Goal: Task Accomplishment & Management: Use online tool/utility

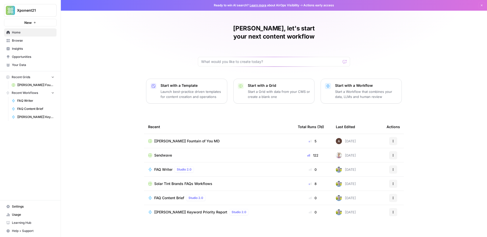
click at [36, 85] on span "[[PERSON_NAME]] Fountain of You MD" at bounding box center [35, 85] width 37 height 5
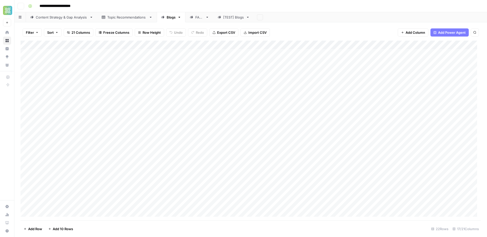
type input "**********"
click at [26, 130] on div "Add Column" at bounding box center [251, 131] width 461 height 180
click at [25, 138] on div "Add Column" at bounding box center [251, 131] width 461 height 180
click at [25, 148] on div "Add Column" at bounding box center [251, 131] width 461 height 180
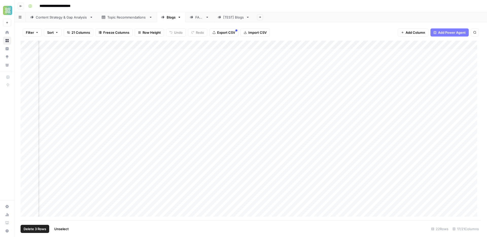
click at [251, 44] on div "Add Column" at bounding box center [251, 131] width 461 height 180
click at [264, 74] on span "Selected Rows (3)" at bounding box center [269, 74] width 32 height 5
click at [319, 123] on div "Add Column" at bounding box center [251, 131] width 461 height 180
click at [345, 123] on div "Add Column" at bounding box center [251, 131] width 461 height 180
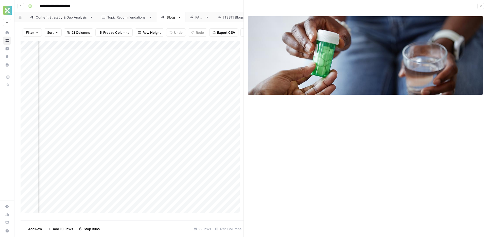
click at [481, 6] on icon "button" at bounding box center [481, 6] width 2 height 2
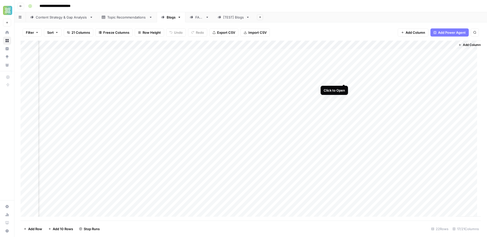
click at [344, 79] on div "Add Column" at bounding box center [251, 131] width 461 height 180
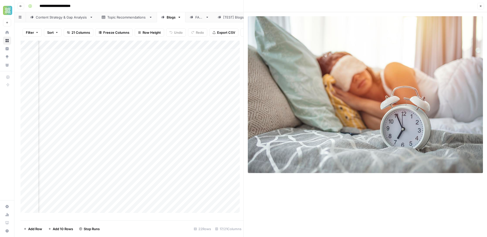
click at [481, 6] on icon "button" at bounding box center [480, 6] width 3 height 3
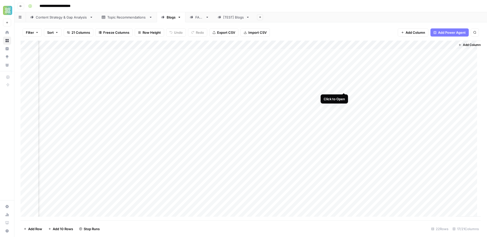
click at [344, 88] on div "Add Column" at bounding box center [251, 131] width 461 height 180
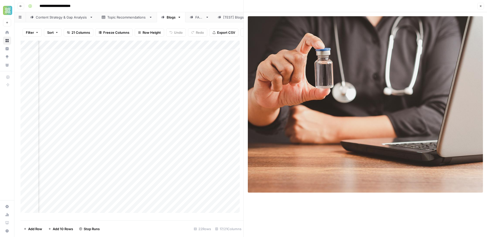
click at [480, 4] on button "Close" at bounding box center [481, 6] width 7 height 7
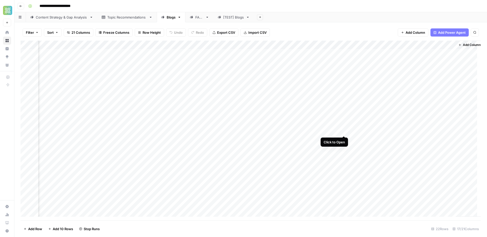
click at [344, 131] on div "Add Column" at bounding box center [251, 131] width 461 height 180
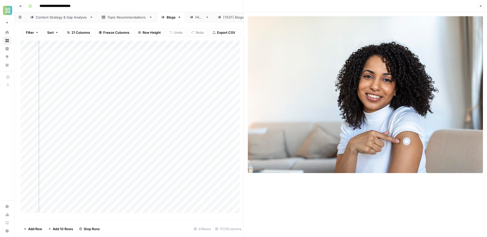
click at [480, 5] on icon "button" at bounding box center [480, 6] width 3 height 3
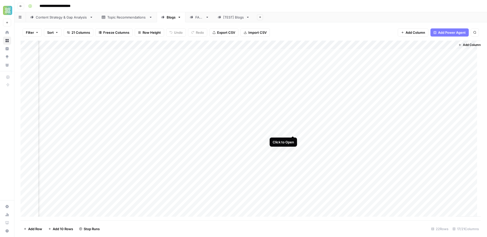
click at [292, 130] on div "Add Column" at bounding box center [251, 131] width 461 height 180
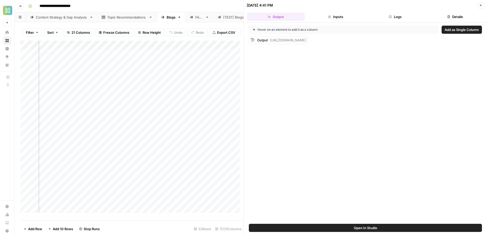
click at [481, 5] on icon "button" at bounding box center [481, 6] width 2 height 2
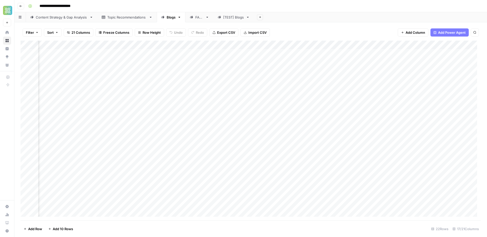
scroll to position [0, 444]
click at [120, 131] on div "Add Column" at bounding box center [251, 131] width 461 height 180
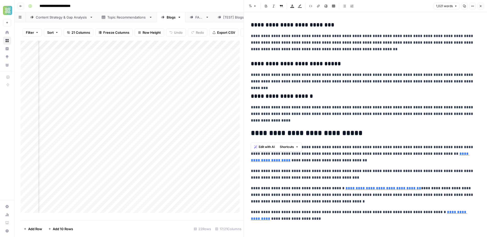
scroll to position [739, 0]
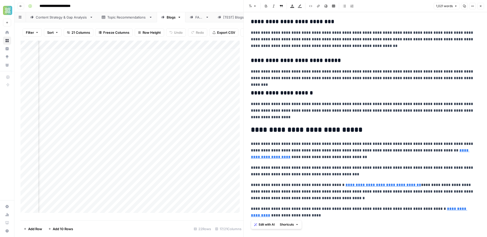
drag, startPoint x: 252, startPoint y: 26, endPoint x: 323, endPoint y: 218, distance: 205.1
copy div "**********"
